Goal: Task Accomplishment & Management: Manage account settings

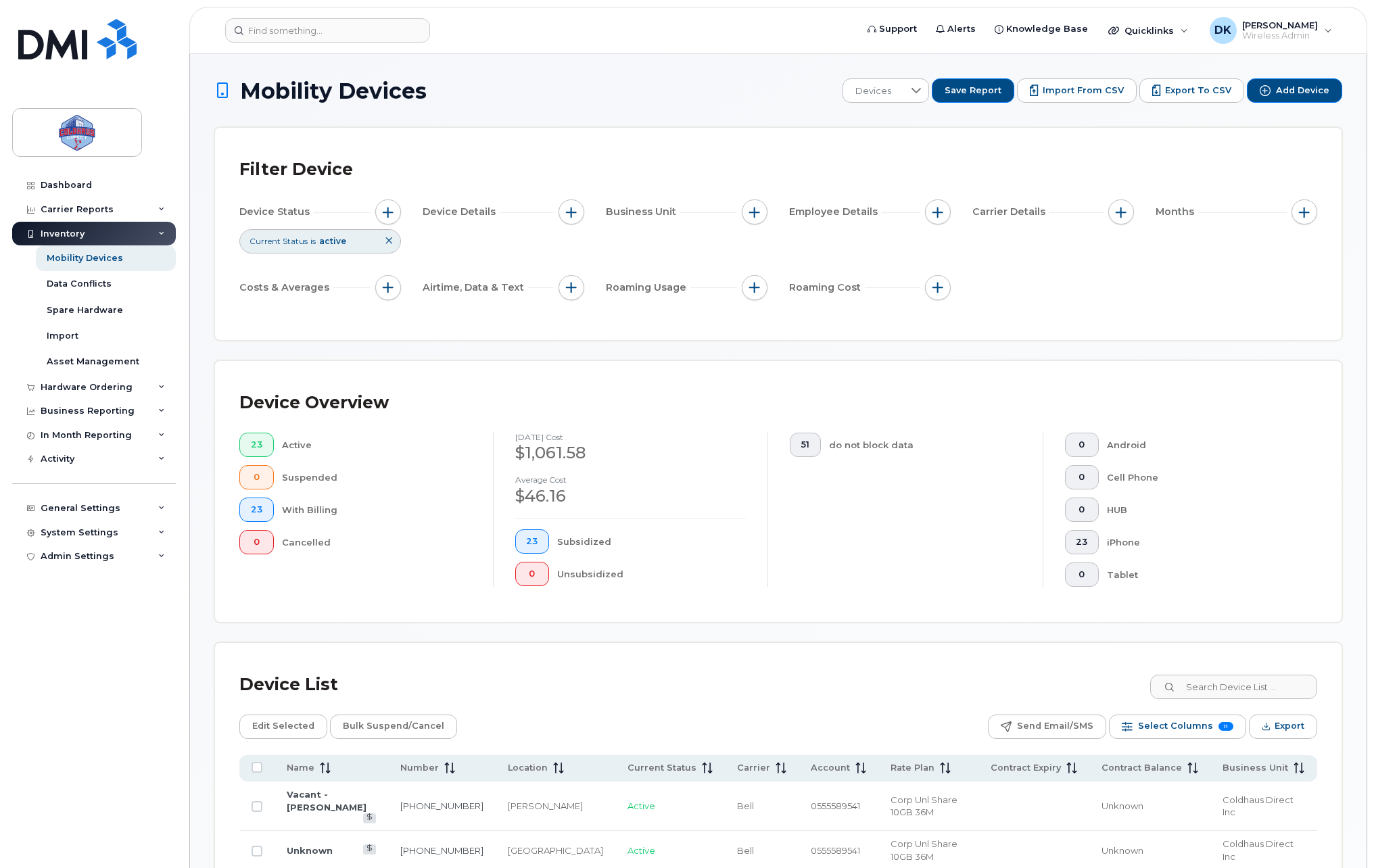
scroll to position [691, 0]
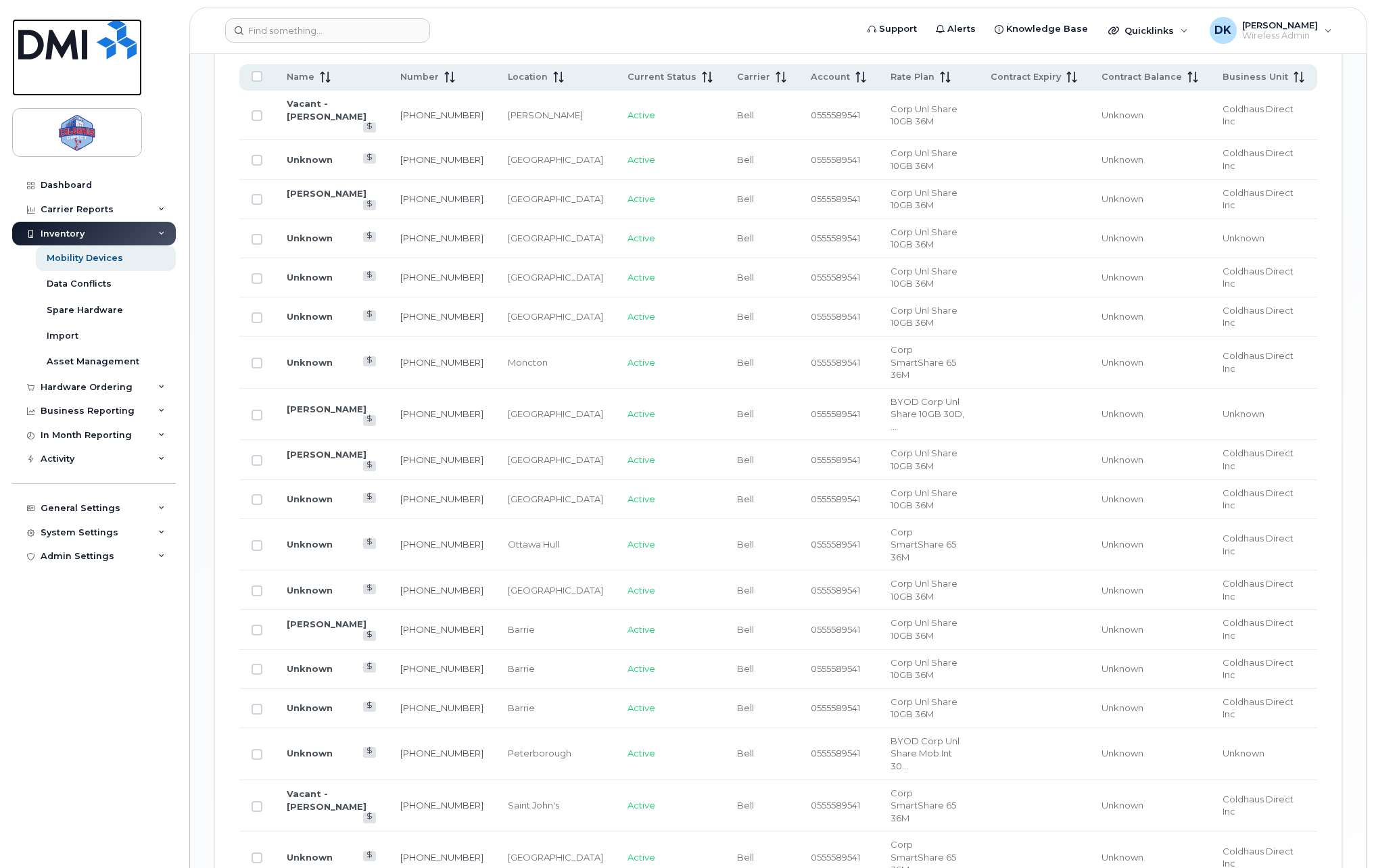
drag, startPoint x: 95, startPoint y: 40, endPoint x: 701, endPoint y: 379, distance: 694.4
click at [95, 40] on img at bounding box center [77, 39] width 118 height 41
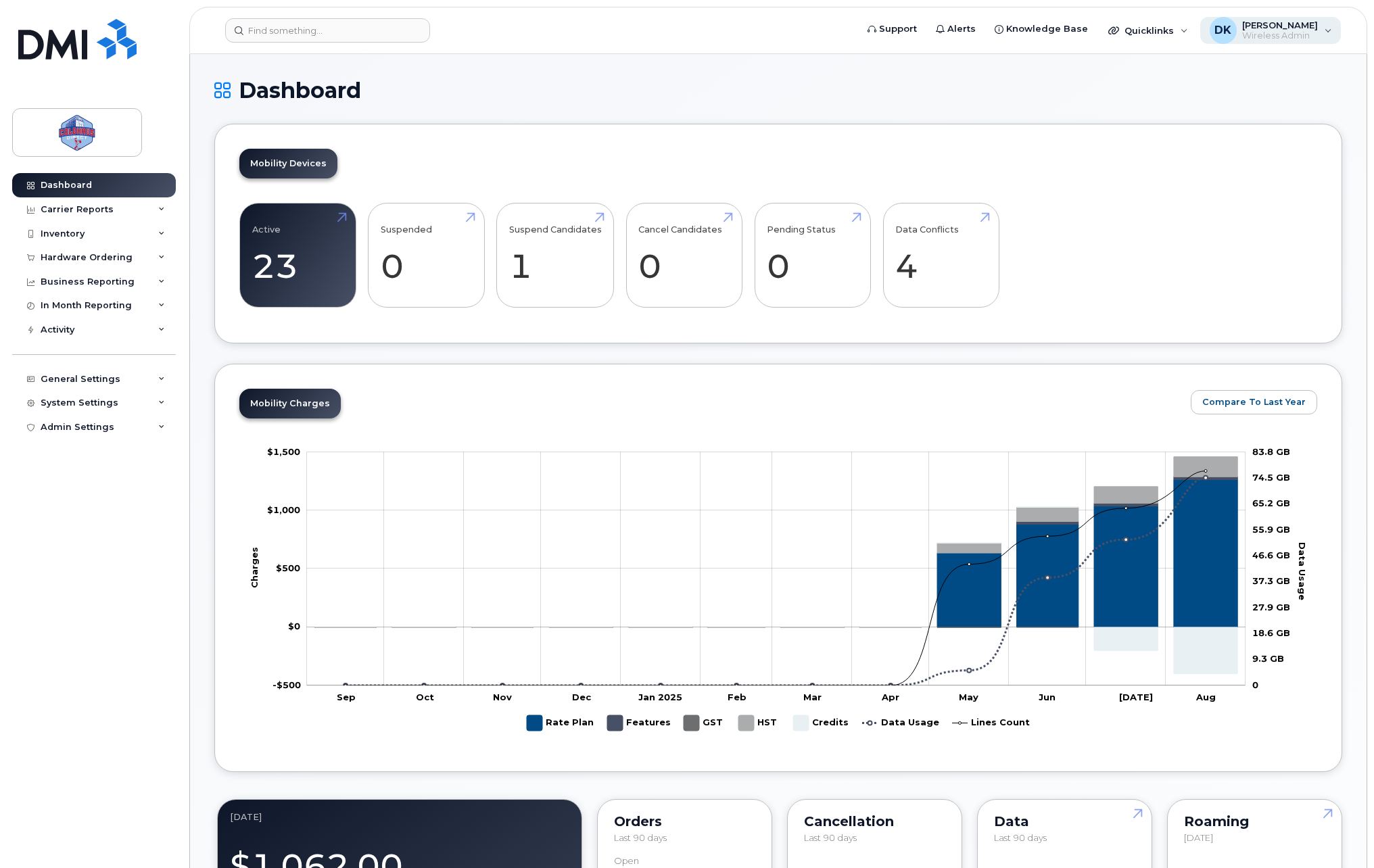
click at [1292, 31] on span "Wireless Admin" at bounding box center [1280, 36] width 76 height 11
click at [1164, 175] on div "0555999884" at bounding box center [1242, 183] width 173 height 14
click at [1169, 182] on label "0555589541" at bounding box center [1190, 180] width 69 height 9
click at [1147, 182] on input "0555589541" at bounding box center [1142, 178] width 6 height 6
checkbox input "false"
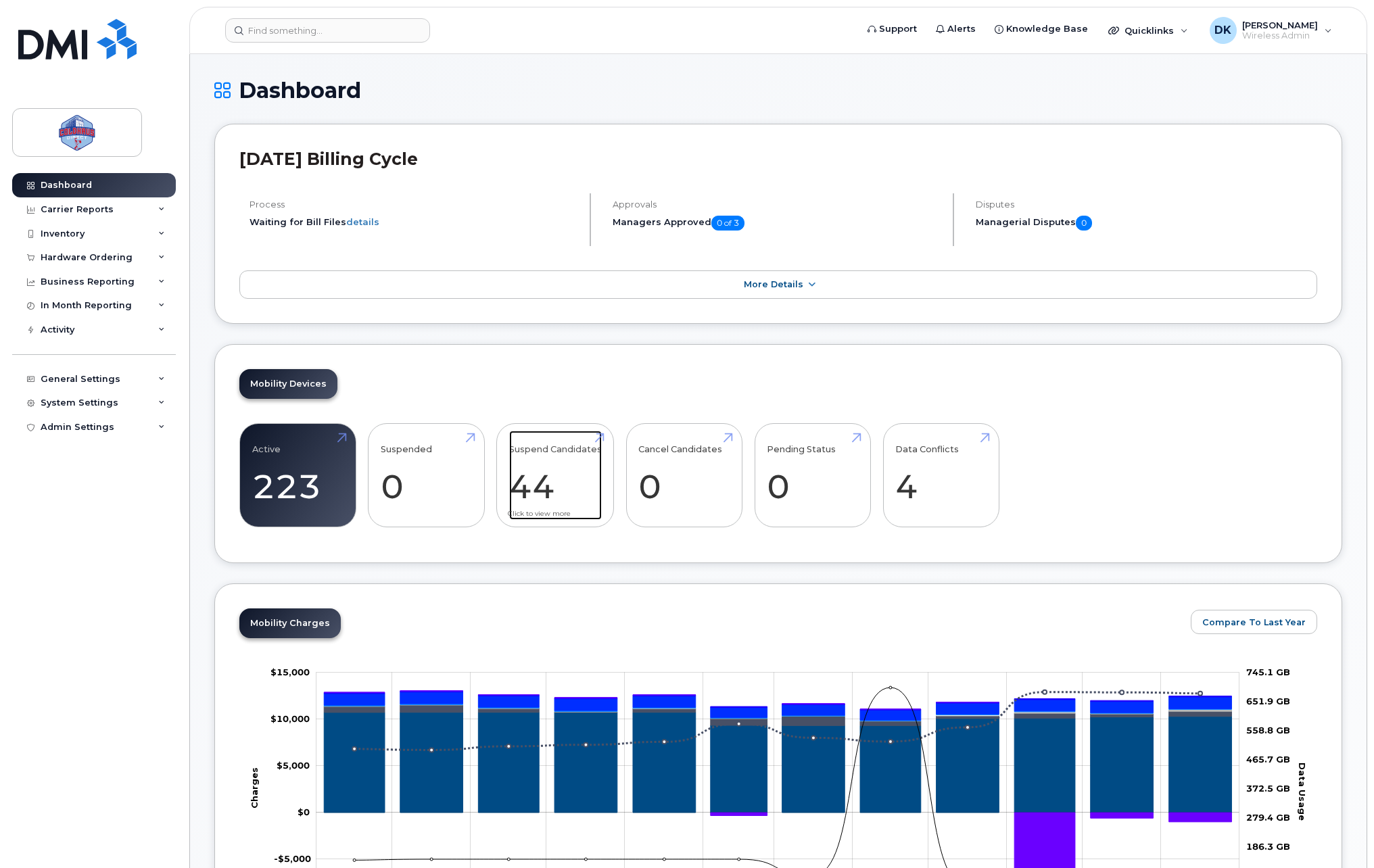
click at [580, 486] on link "Suspend Candidates 44" at bounding box center [555, 475] width 92 height 90
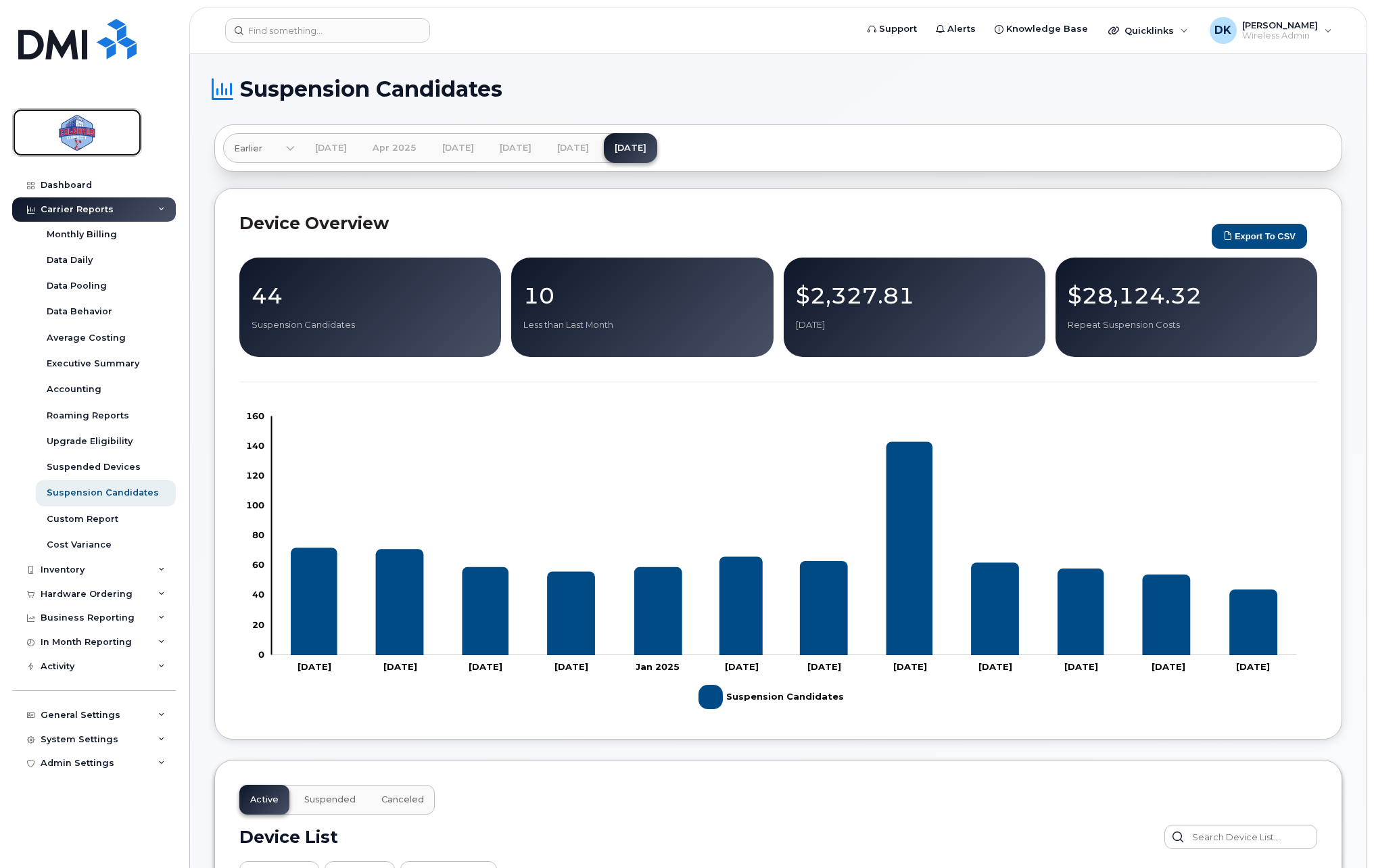
click at [95, 148] on img at bounding box center [77, 132] width 104 height 39
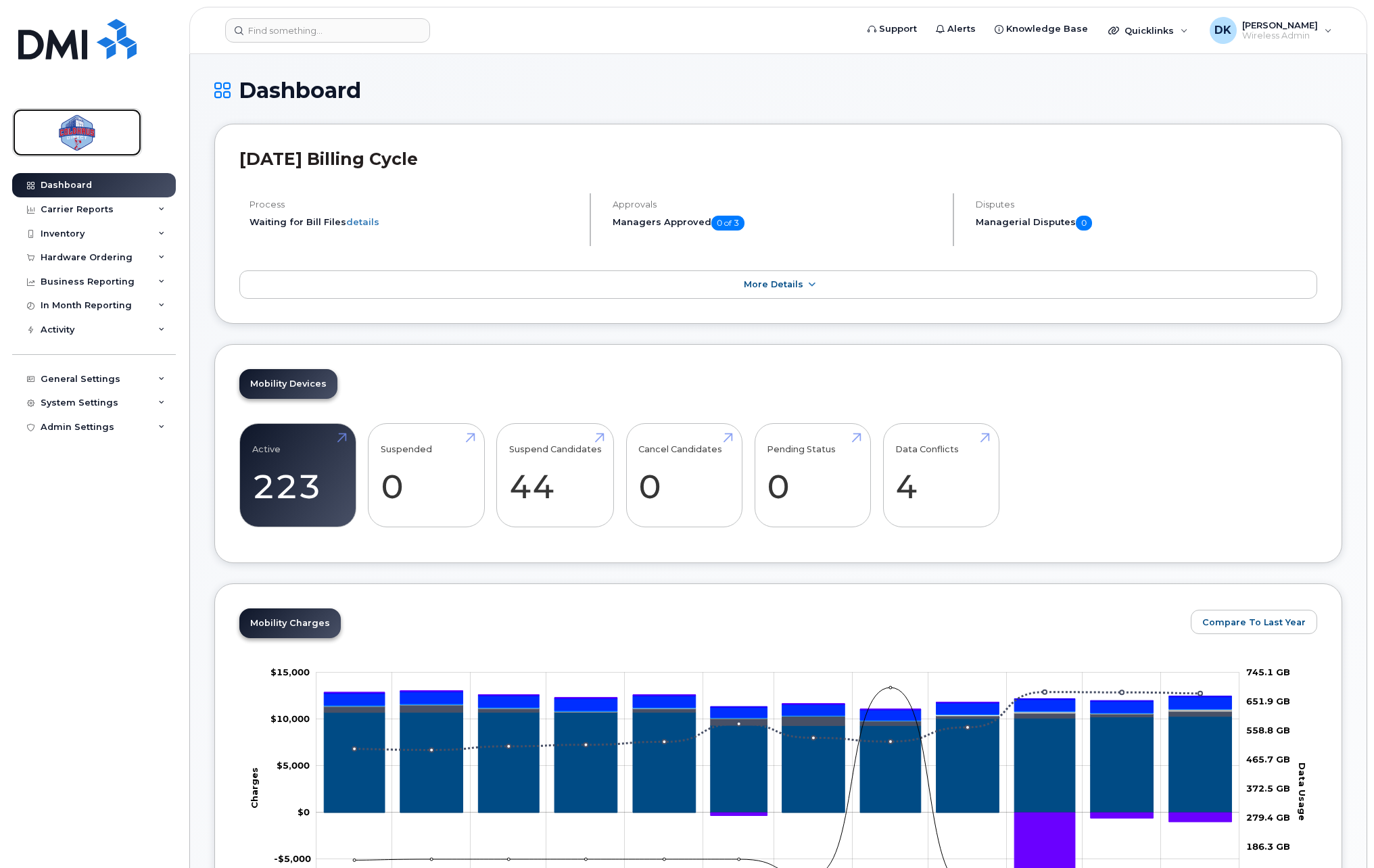
drag, startPoint x: 83, startPoint y: 137, endPoint x: 660, endPoint y: 257, distance: 589.3
click at [83, 137] on img at bounding box center [77, 132] width 104 height 39
click at [1019, 87] on h1 "Dashboard" at bounding box center [778, 90] width 1128 height 24
click at [650, 108] on div "Dashboard" at bounding box center [778, 101] width 1128 height 45
click at [943, 98] on h1 "Dashboard" at bounding box center [778, 90] width 1128 height 24
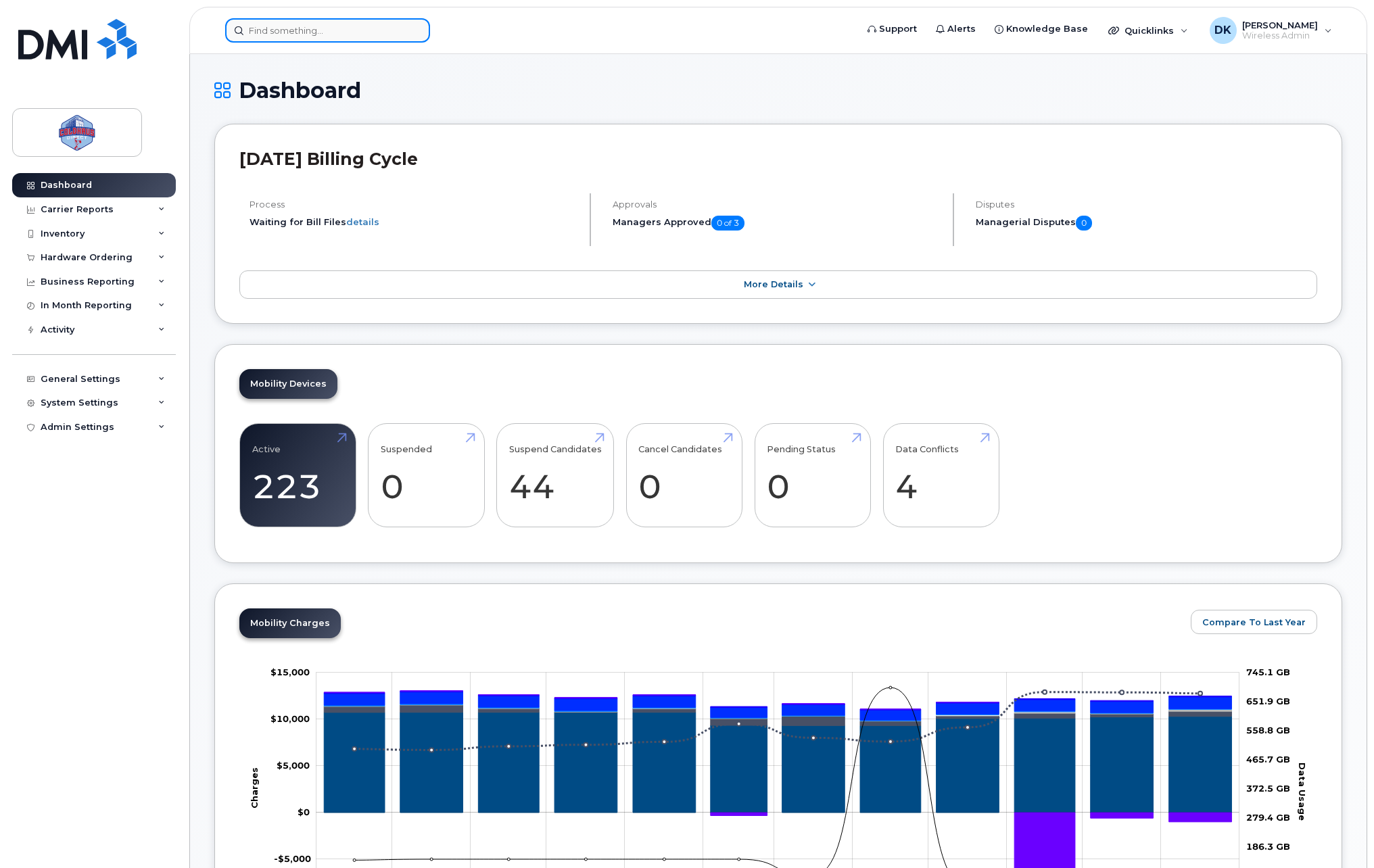
click at [321, 24] on input at bounding box center [327, 30] width 204 height 24
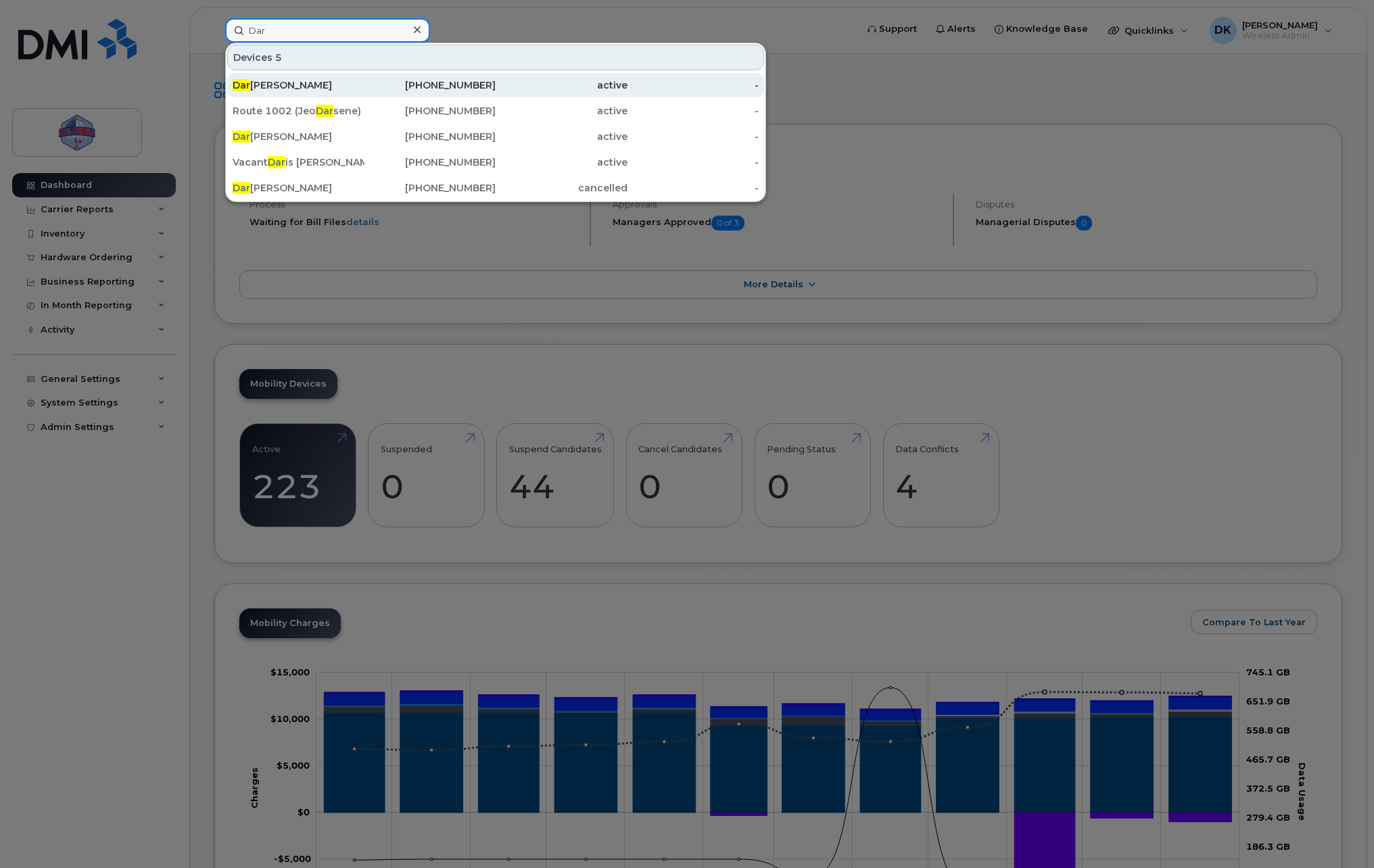
type input "Dar"
click at [326, 90] on div "Dar iusz Kulpinski" at bounding box center [298, 85] width 132 height 14
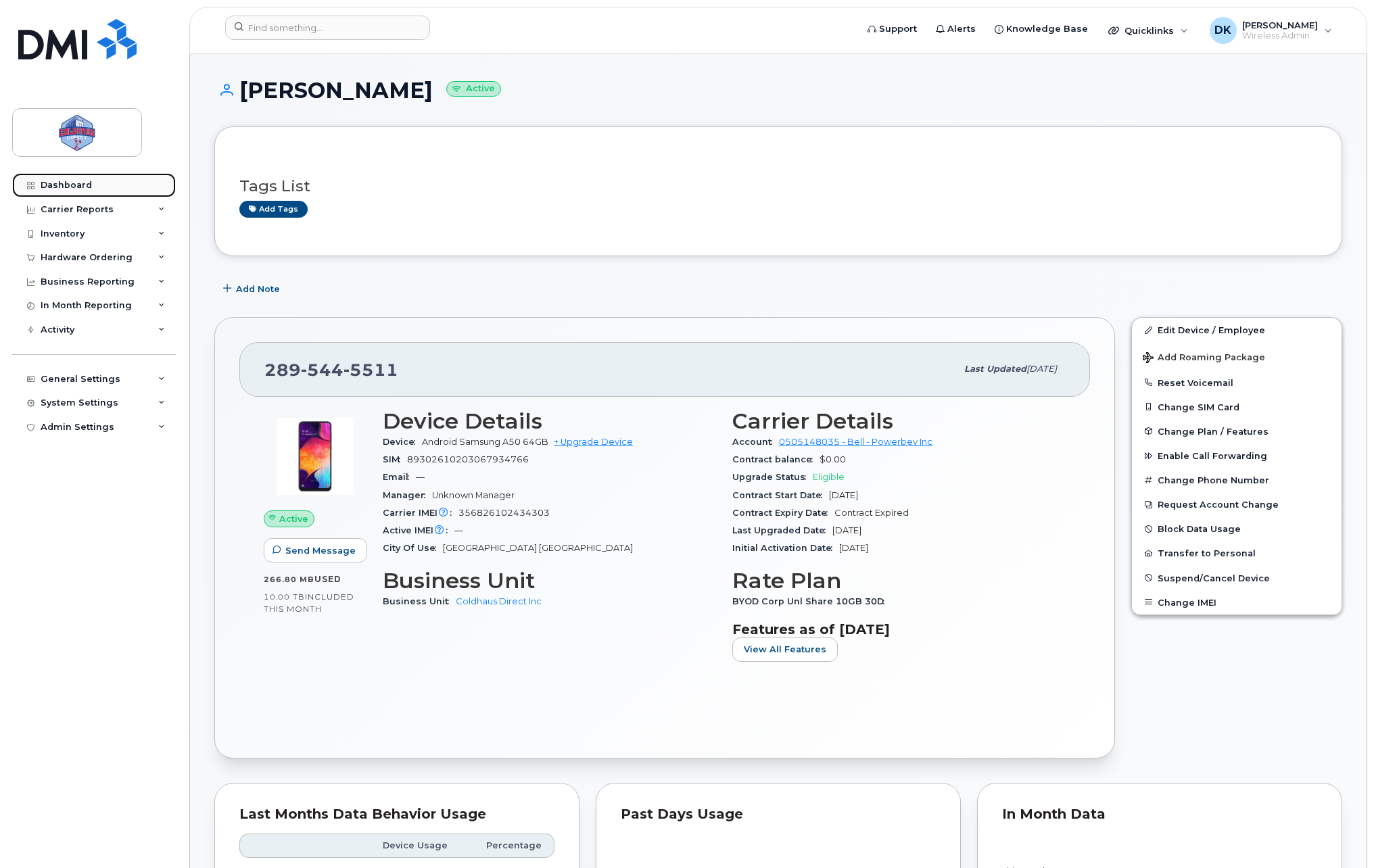
click at [52, 192] on link "Dashboard" at bounding box center [93, 184] width 164 height 24
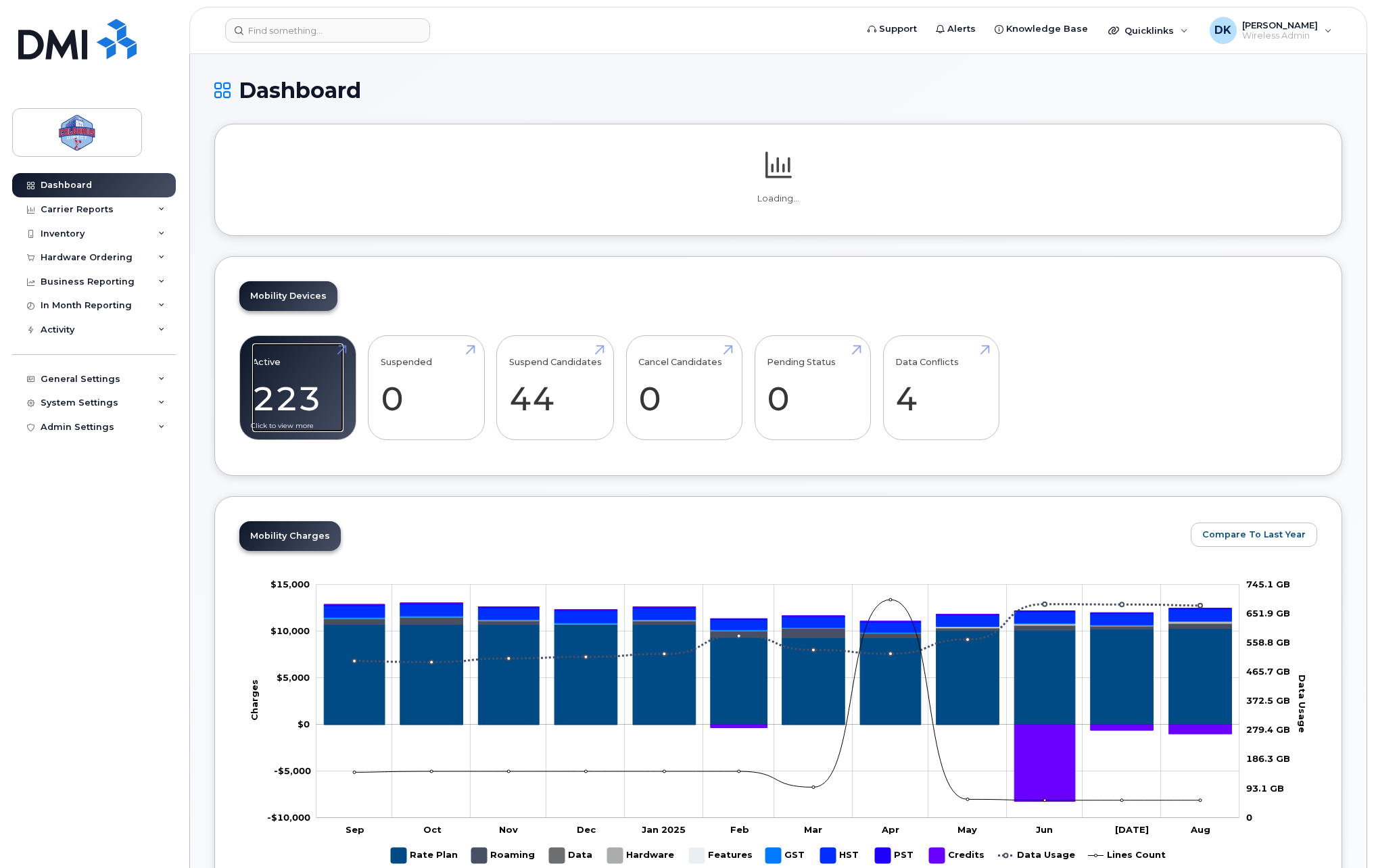
drag, startPoint x: 303, startPoint y: 354, endPoint x: 315, endPoint y: 362, distance: 14.4
click at [303, 354] on link "Active 223 -6%" at bounding box center [298, 388] width 91 height 90
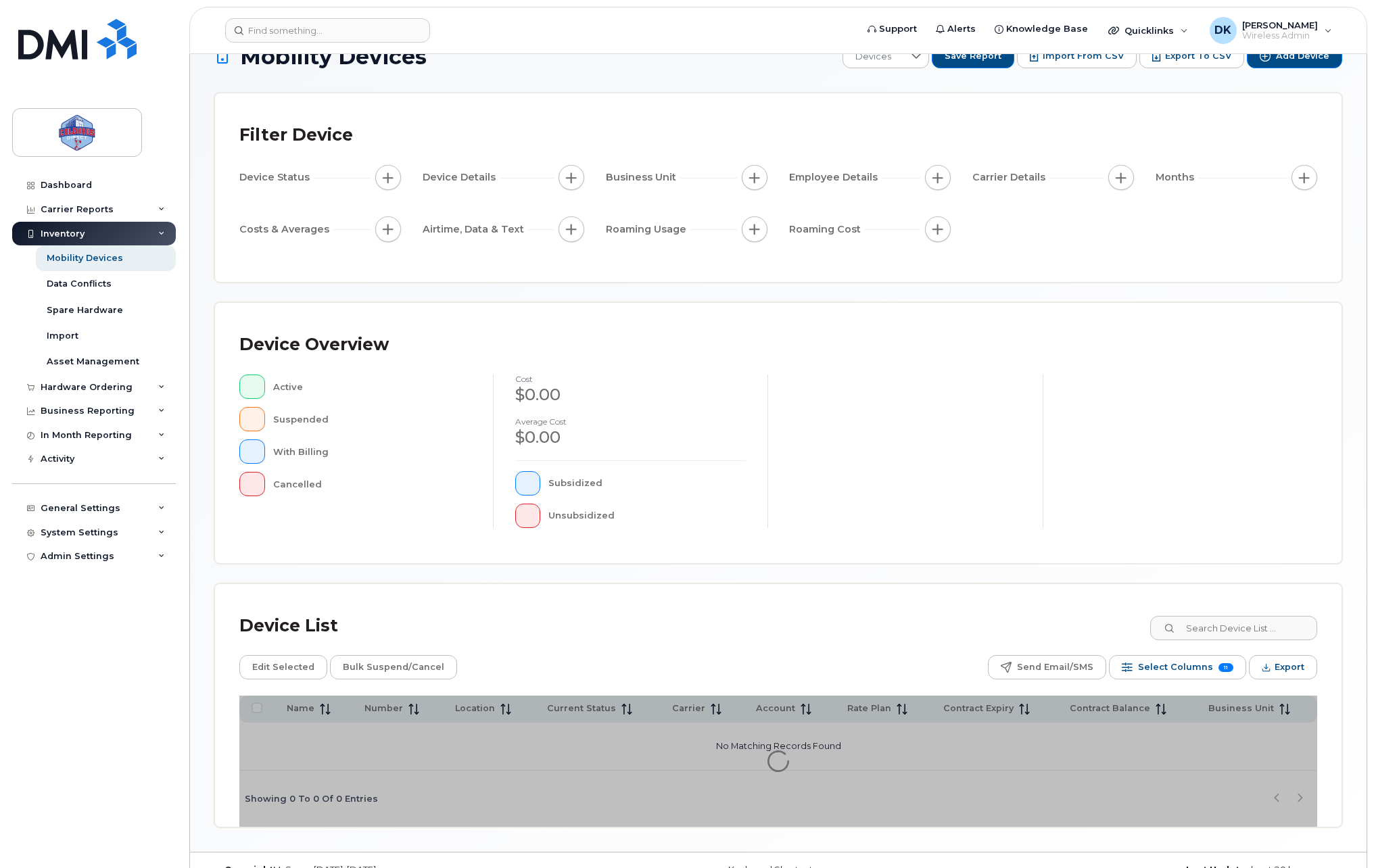
scroll to position [61, 0]
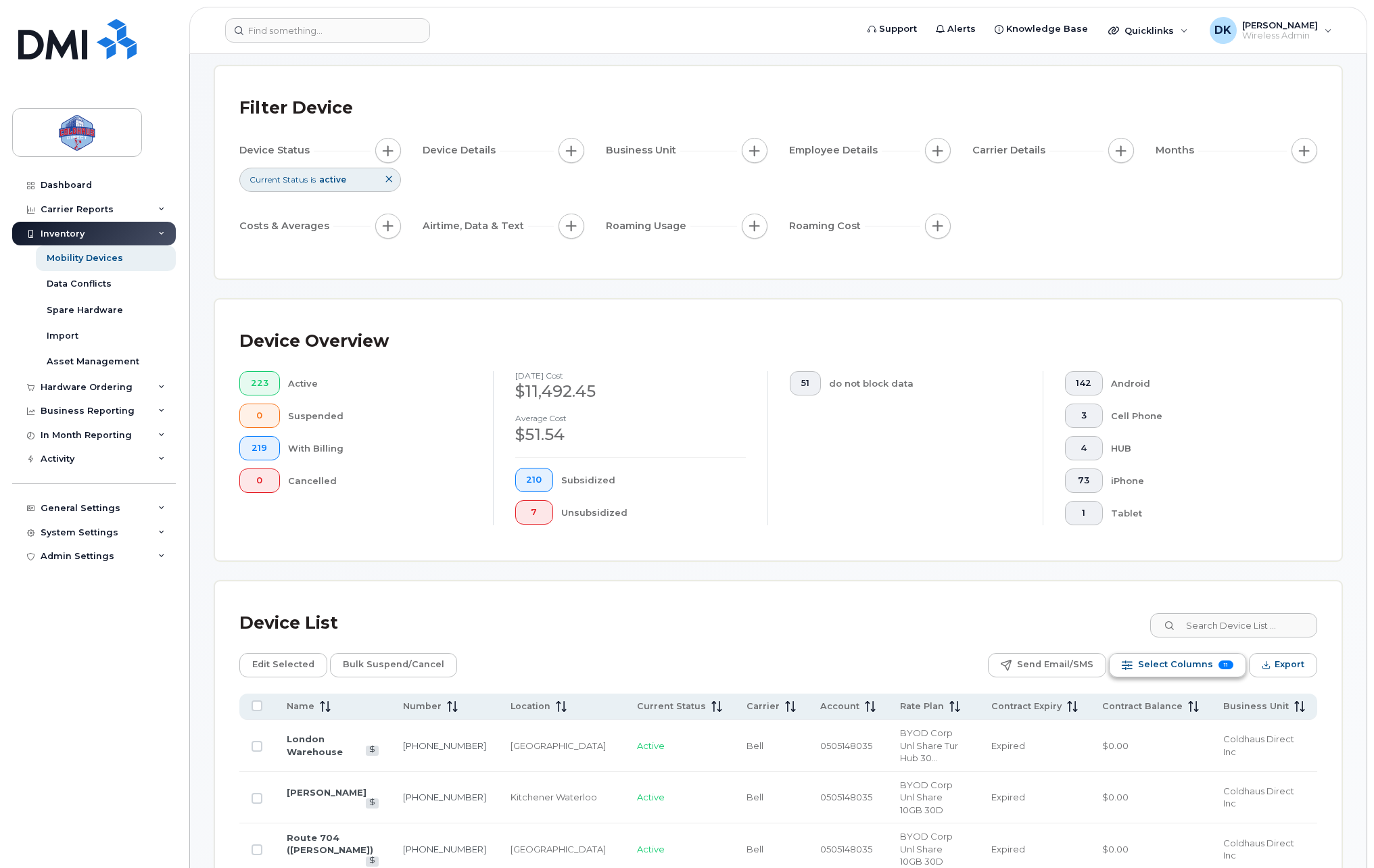
click at [1143, 665] on span "Select Columns" at bounding box center [1175, 665] width 75 height 20
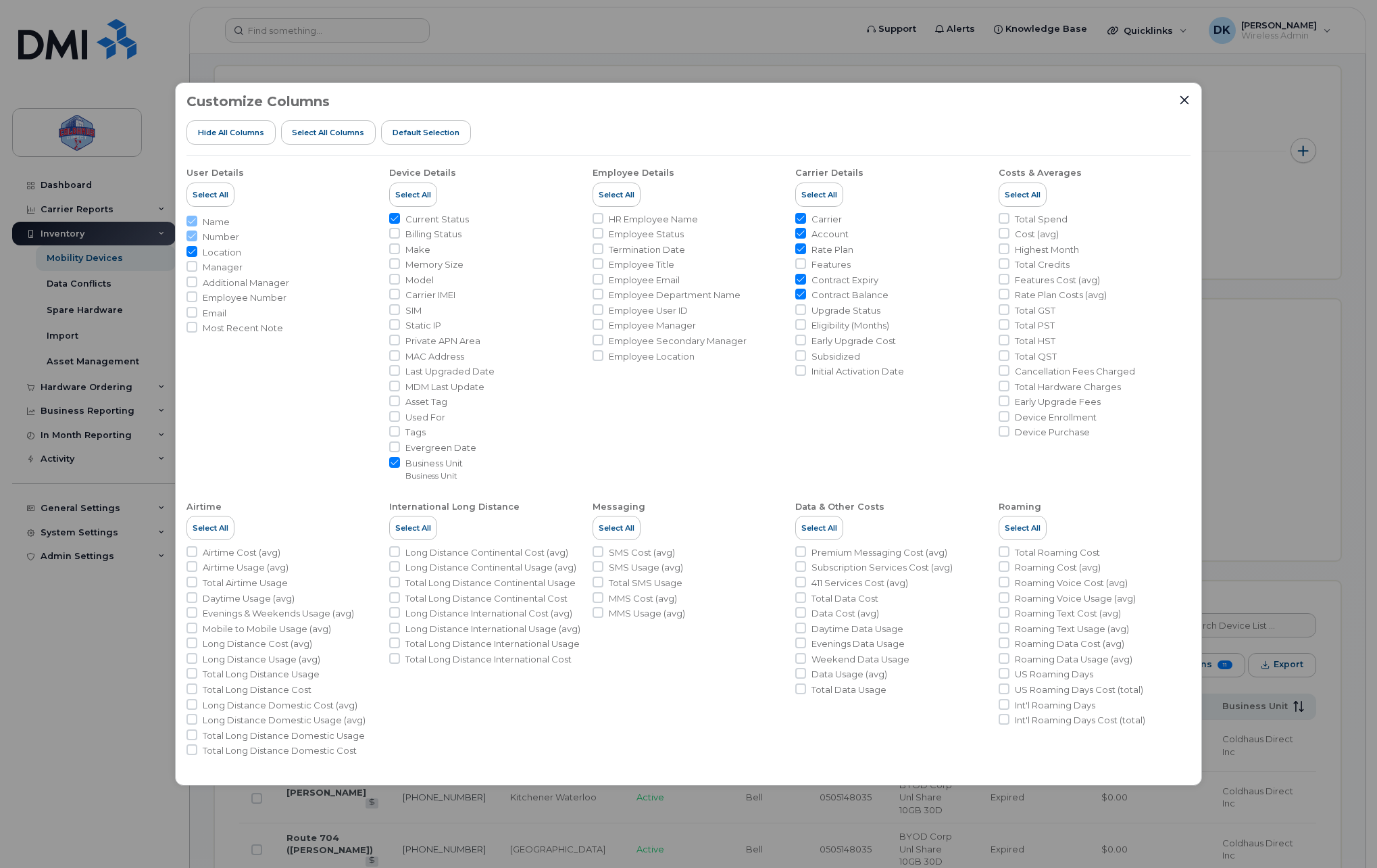
click at [1185, 107] on div "Customize Columns Hide All Columns Select all Columns Default Selection" at bounding box center [688, 125] width 1004 height 62
click at [1186, 103] on icon "Close" at bounding box center [1184, 100] width 11 height 11
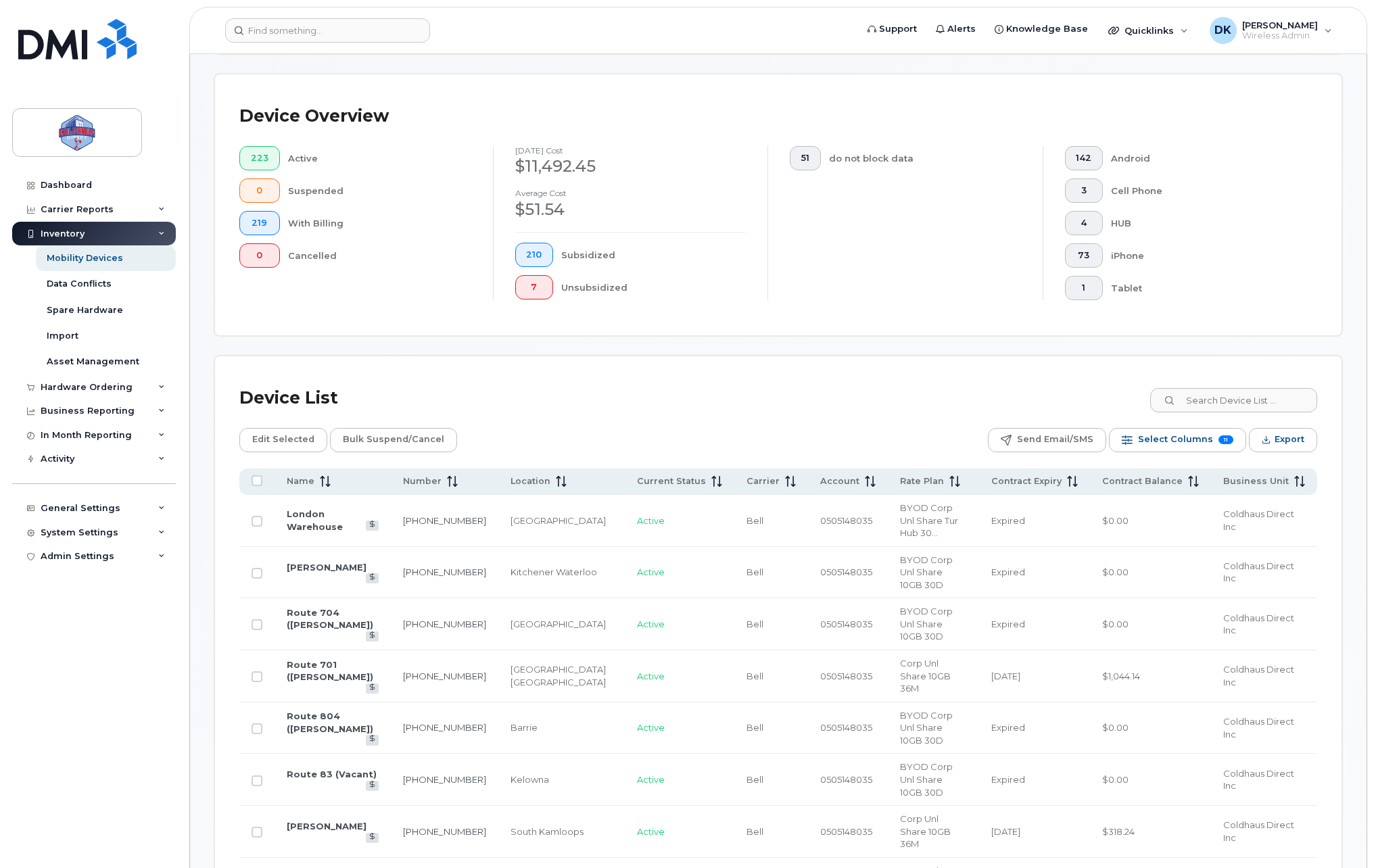
scroll to position [513, 0]
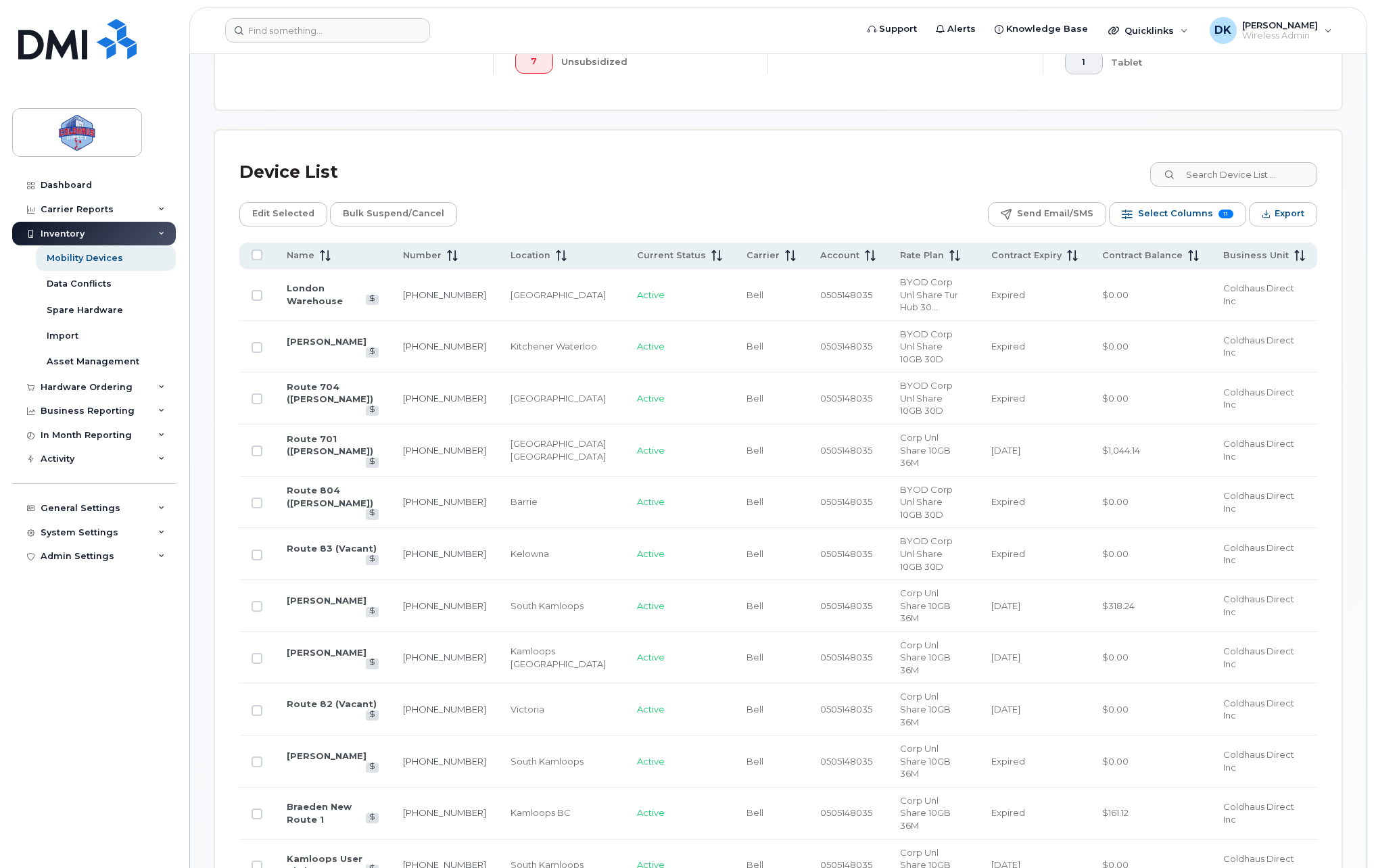
click at [854, 203] on div "Edit Selected Bulk Suspend/Cancel Send Email/SMS Select Columns 11 Filter Refre…" at bounding box center [779, 214] width 1078 height 24
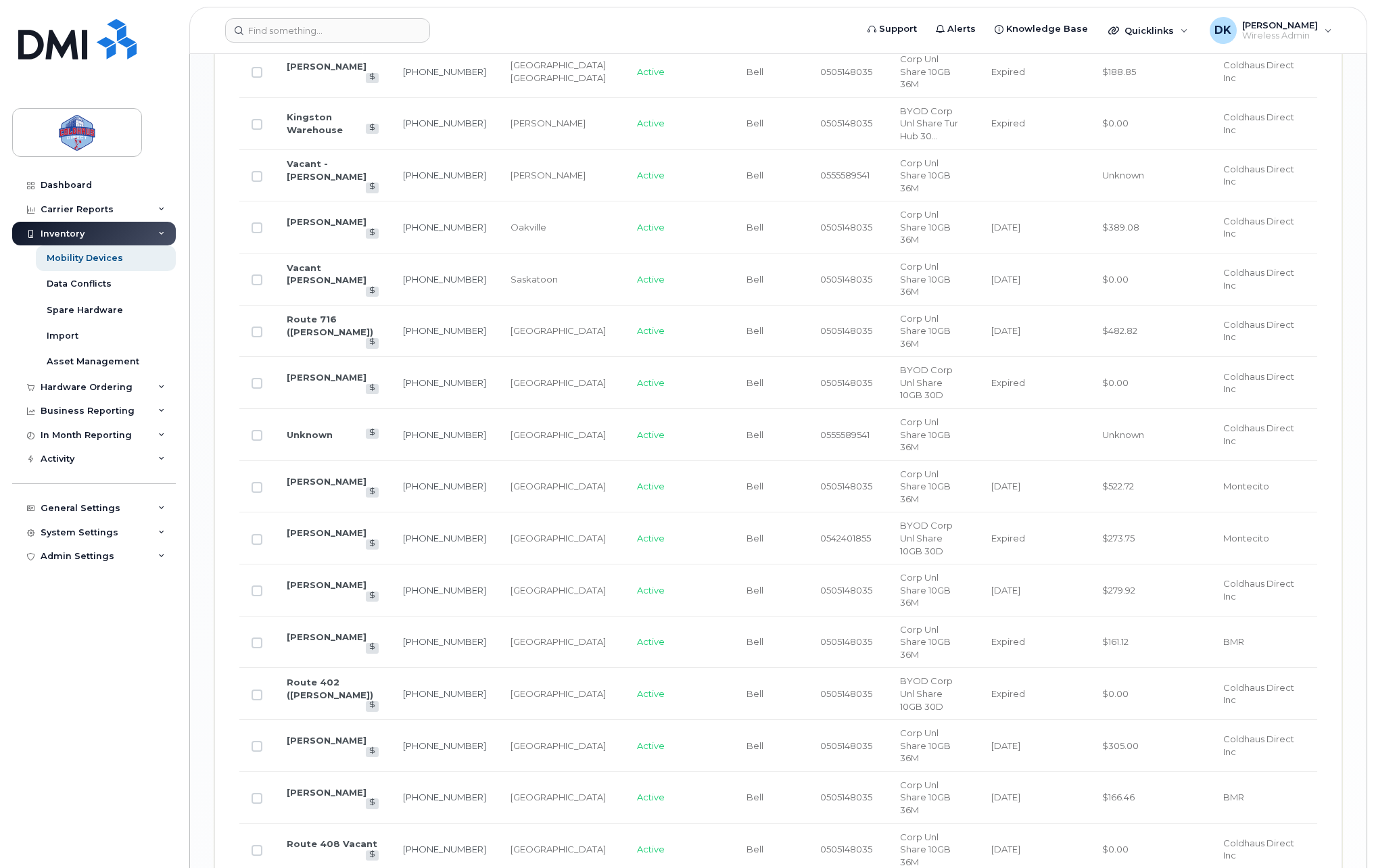
scroll to position [2002, 0]
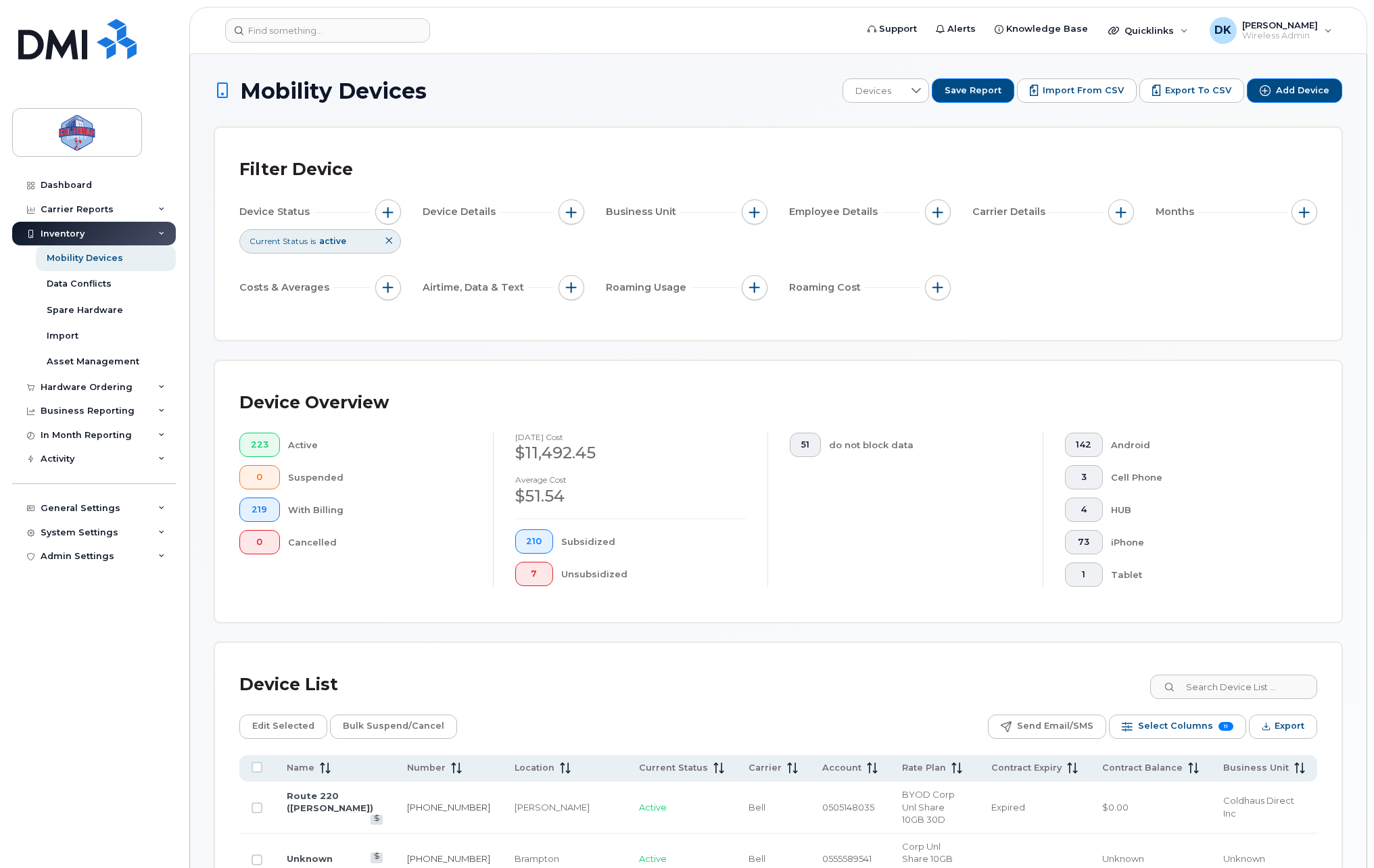
scroll to position [941, 0]
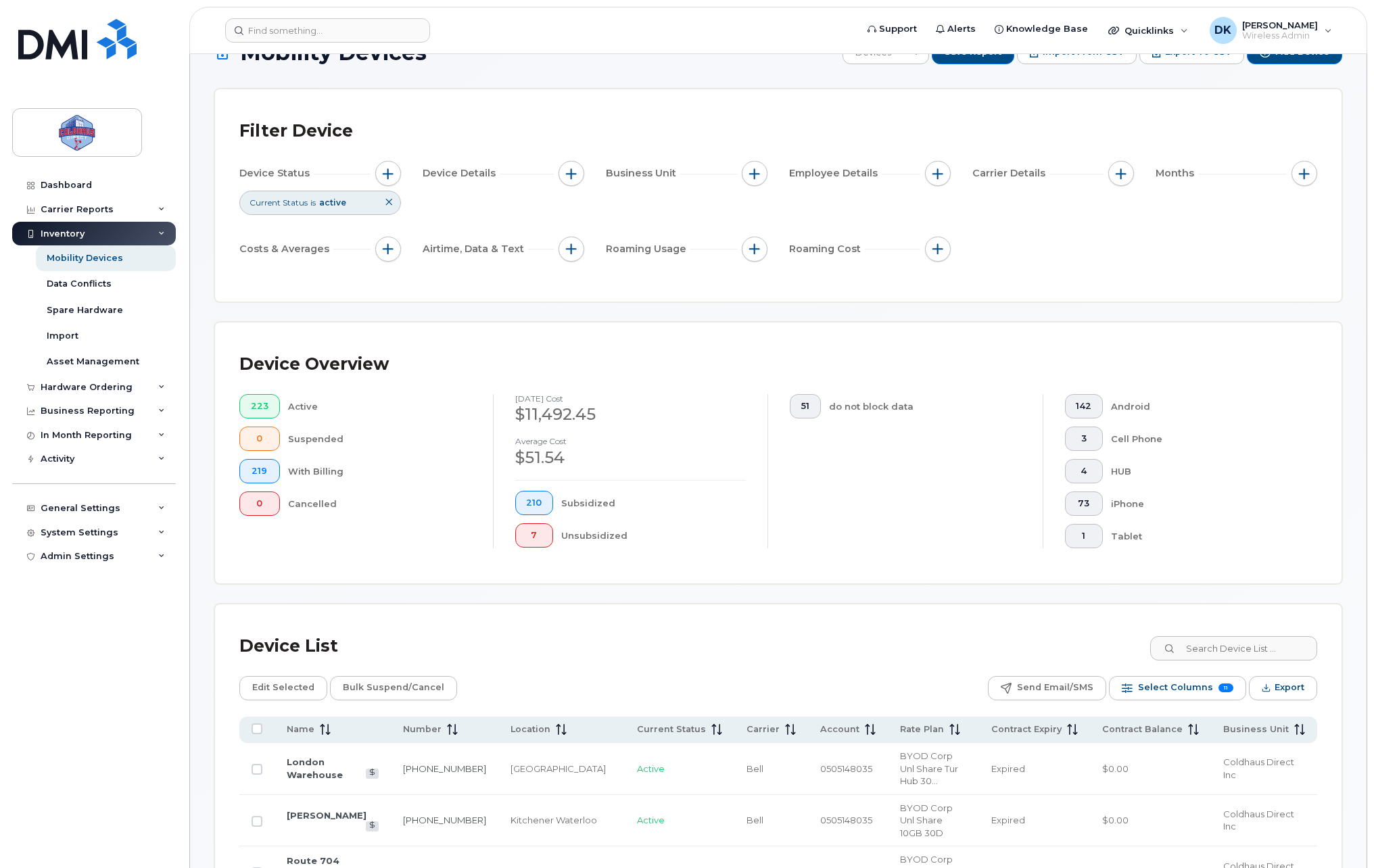
scroll to position [0, 0]
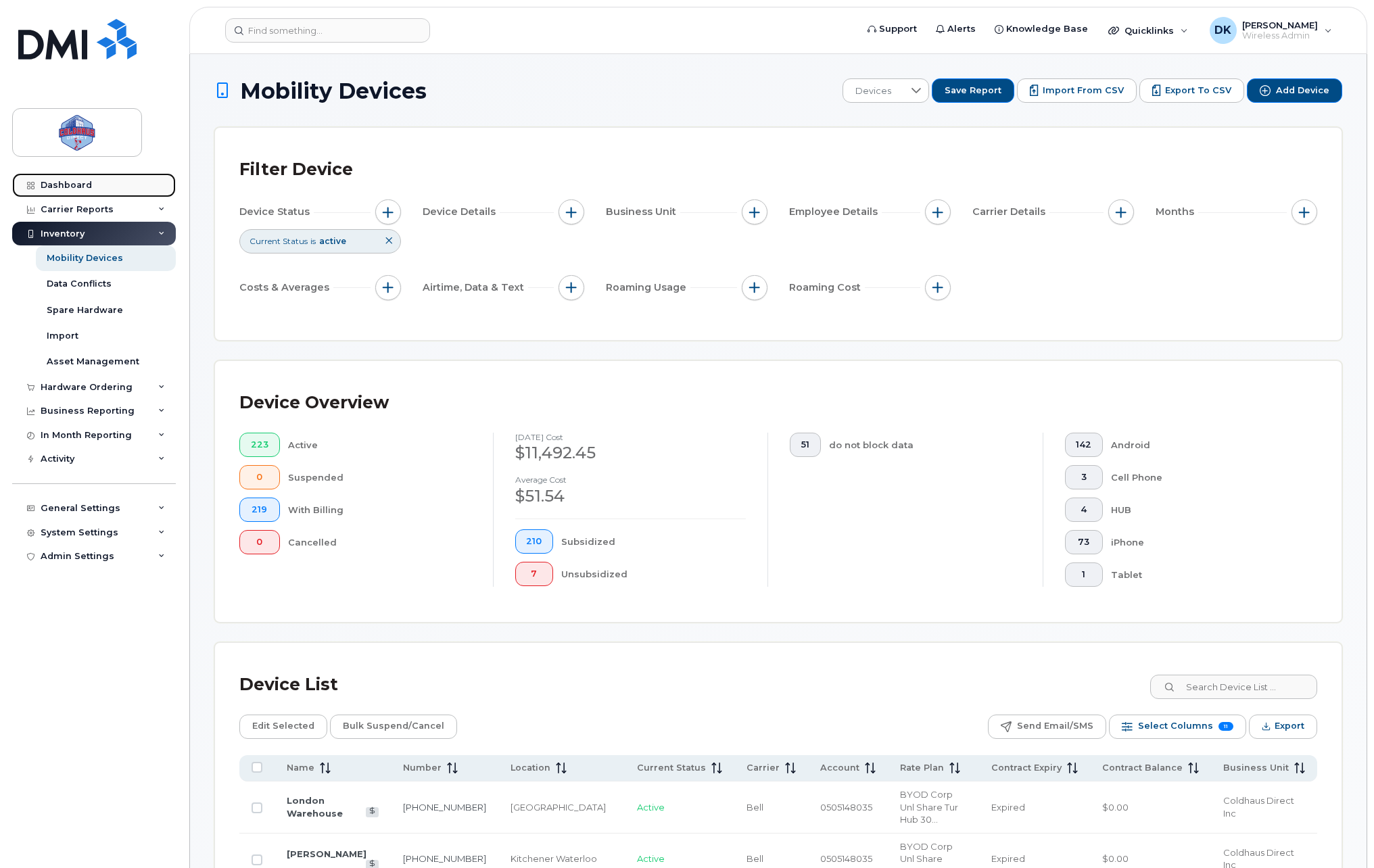
drag, startPoint x: 80, startPoint y: 182, endPoint x: 95, endPoint y: 179, distance: 15.3
click at [80, 182] on div "Dashboard" at bounding box center [66, 185] width 52 height 11
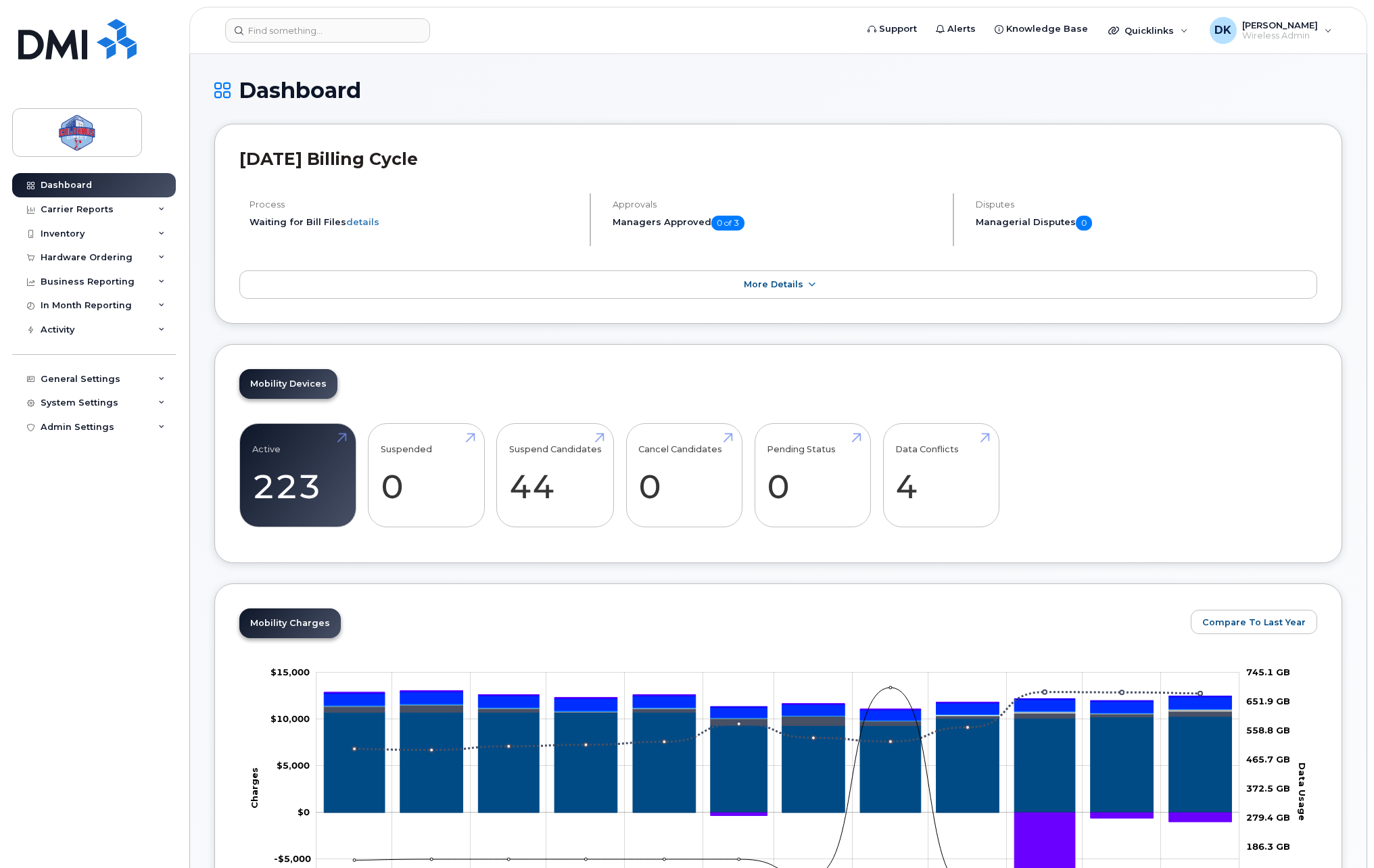
click at [829, 288] on link "More Details" at bounding box center [779, 284] width 1078 height 28
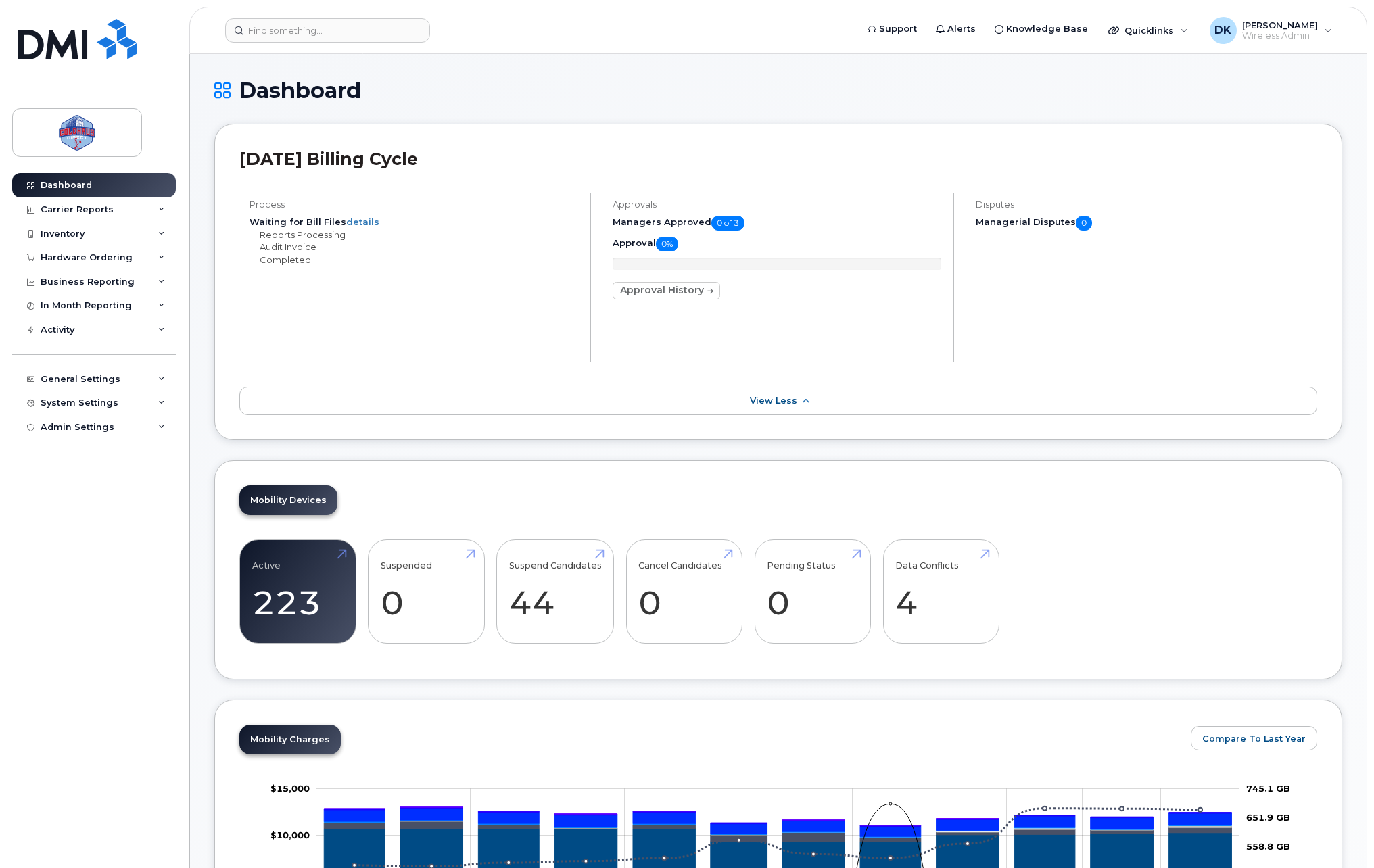
click at [890, 400] on link "View Less" at bounding box center [779, 401] width 1078 height 28
